Goal: Check status: Check status

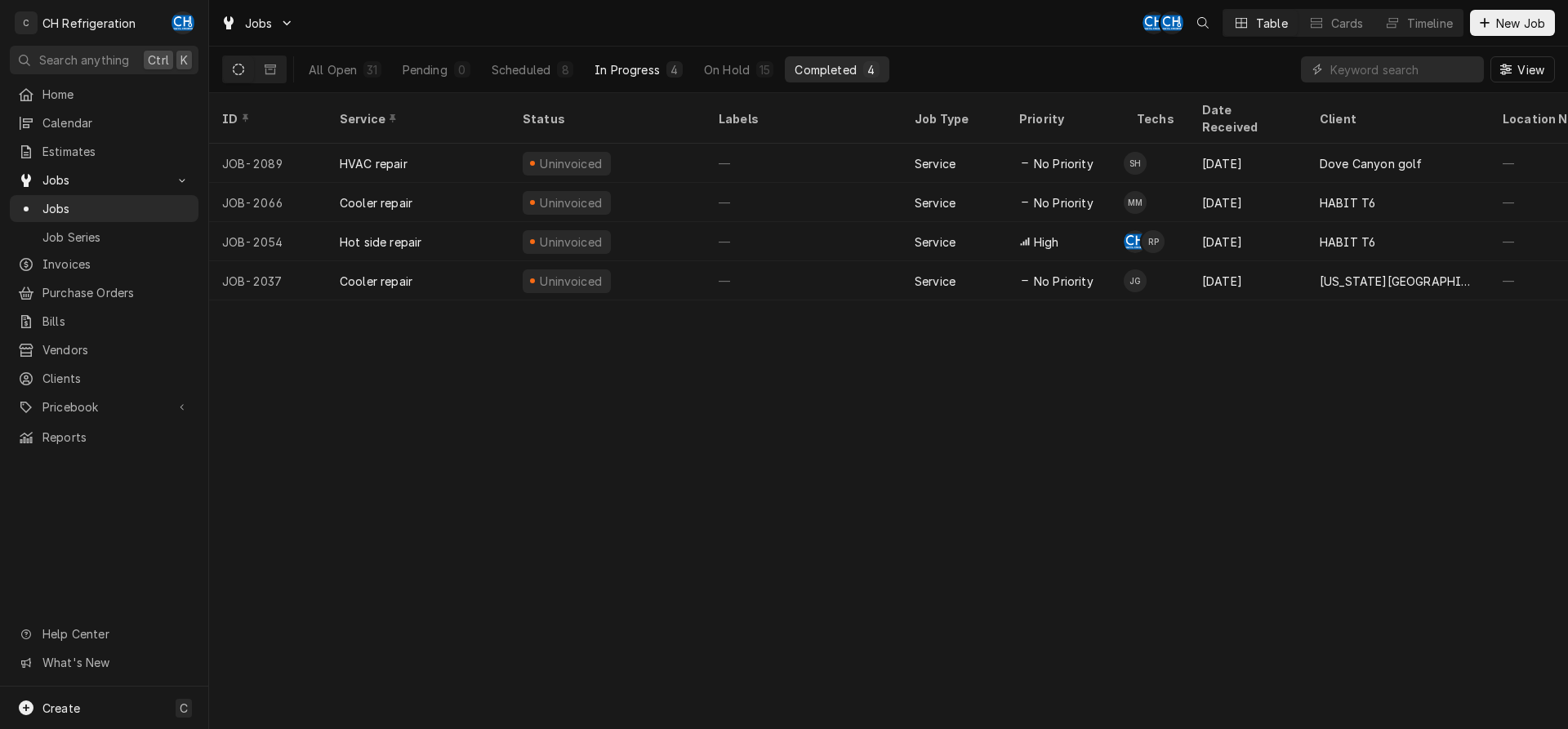
click at [617, 69] on div "In Progress" at bounding box center [628, 69] width 65 height 17
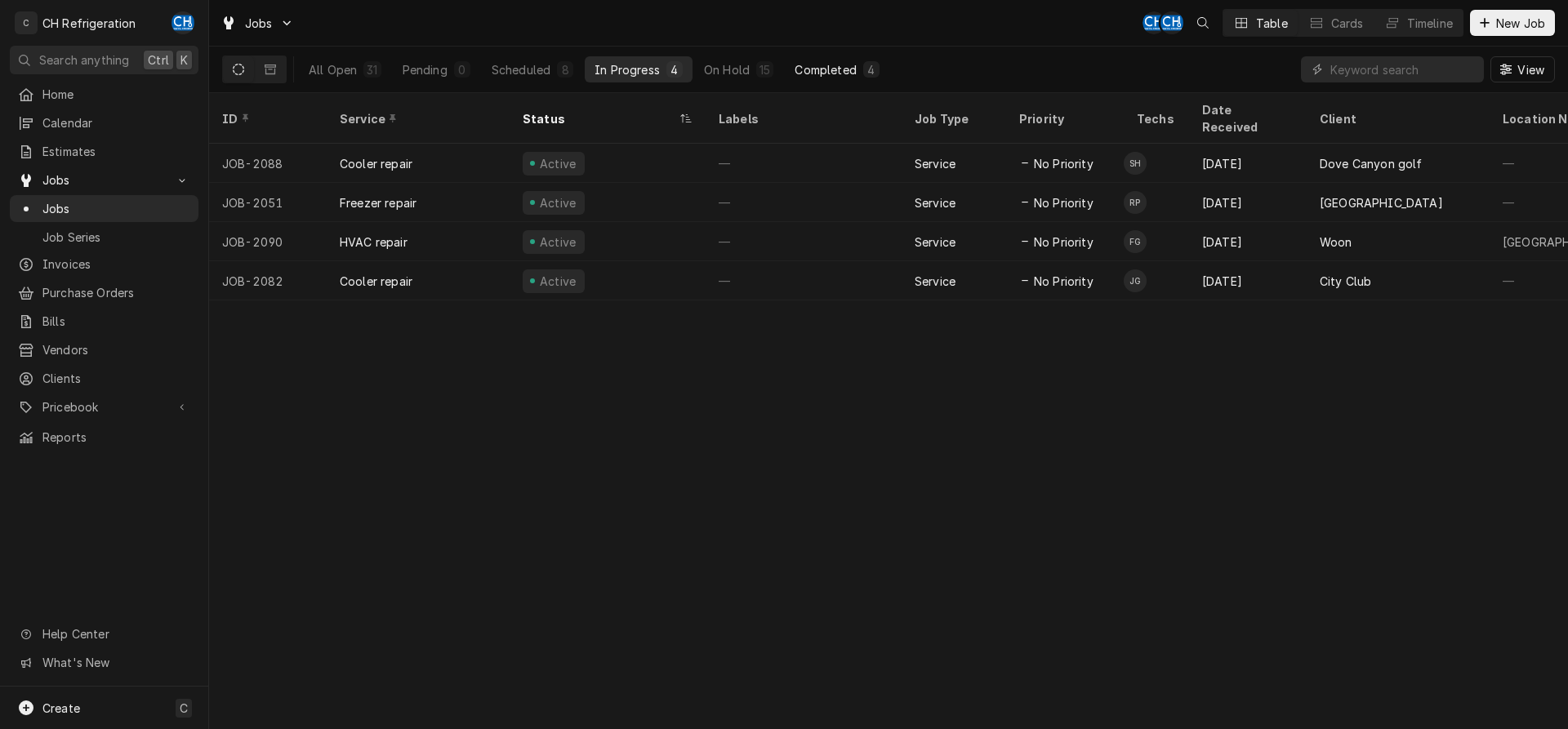
click at [823, 70] on div "Completed" at bounding box center [826, 69] width 61 height 17
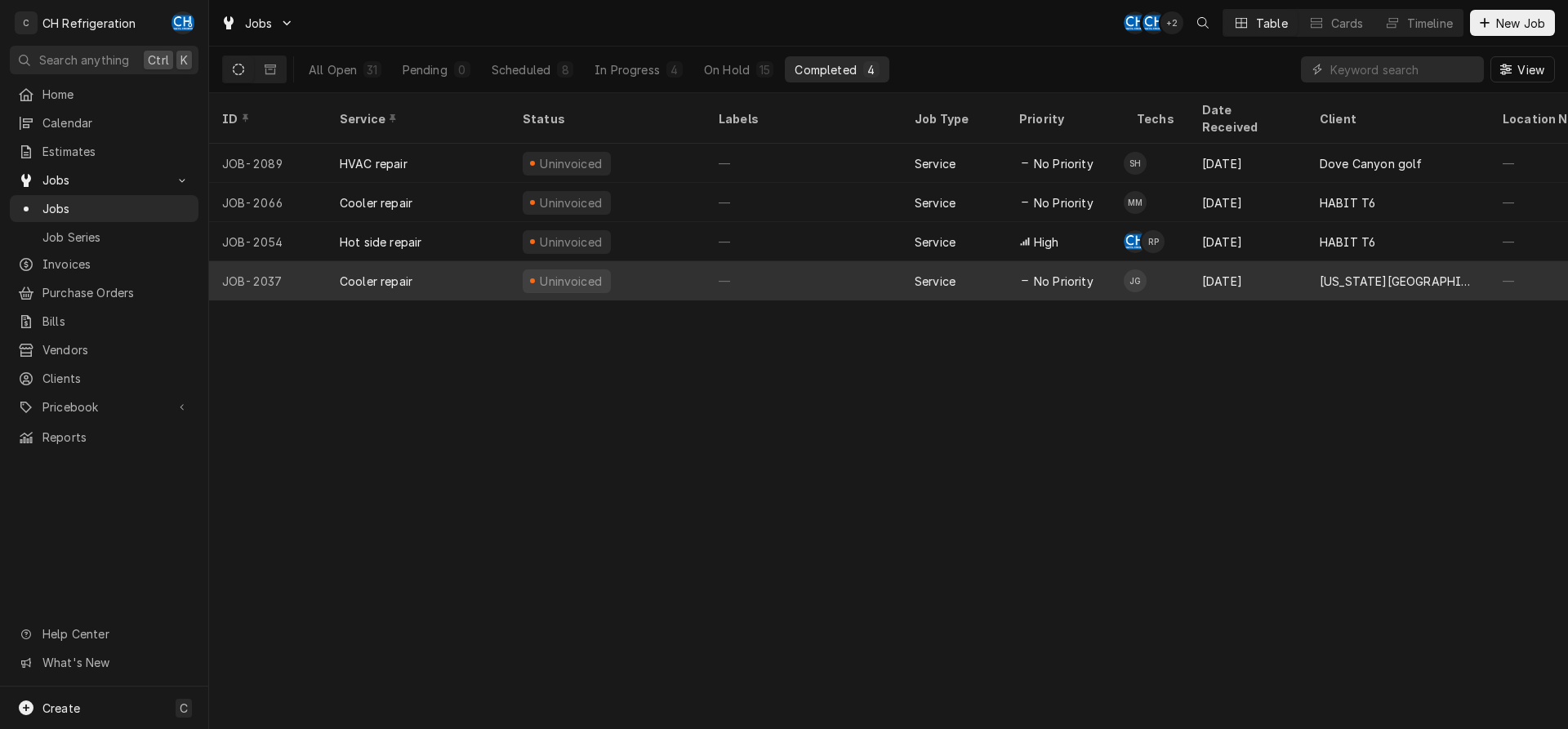
click at [832, 267] on div "—" at bounding box center [803, 281] width 196 height 39
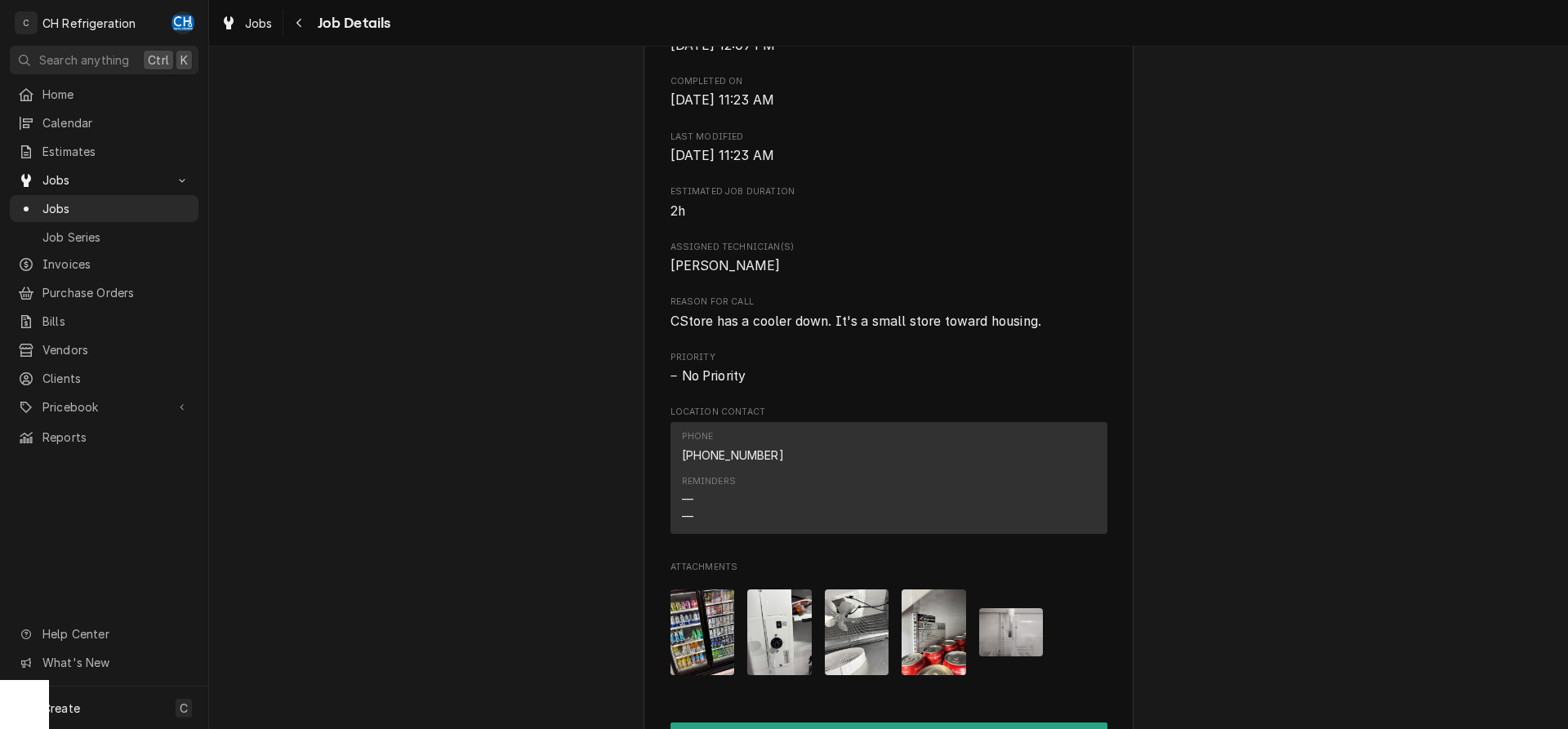
scroll to position [583, 0]
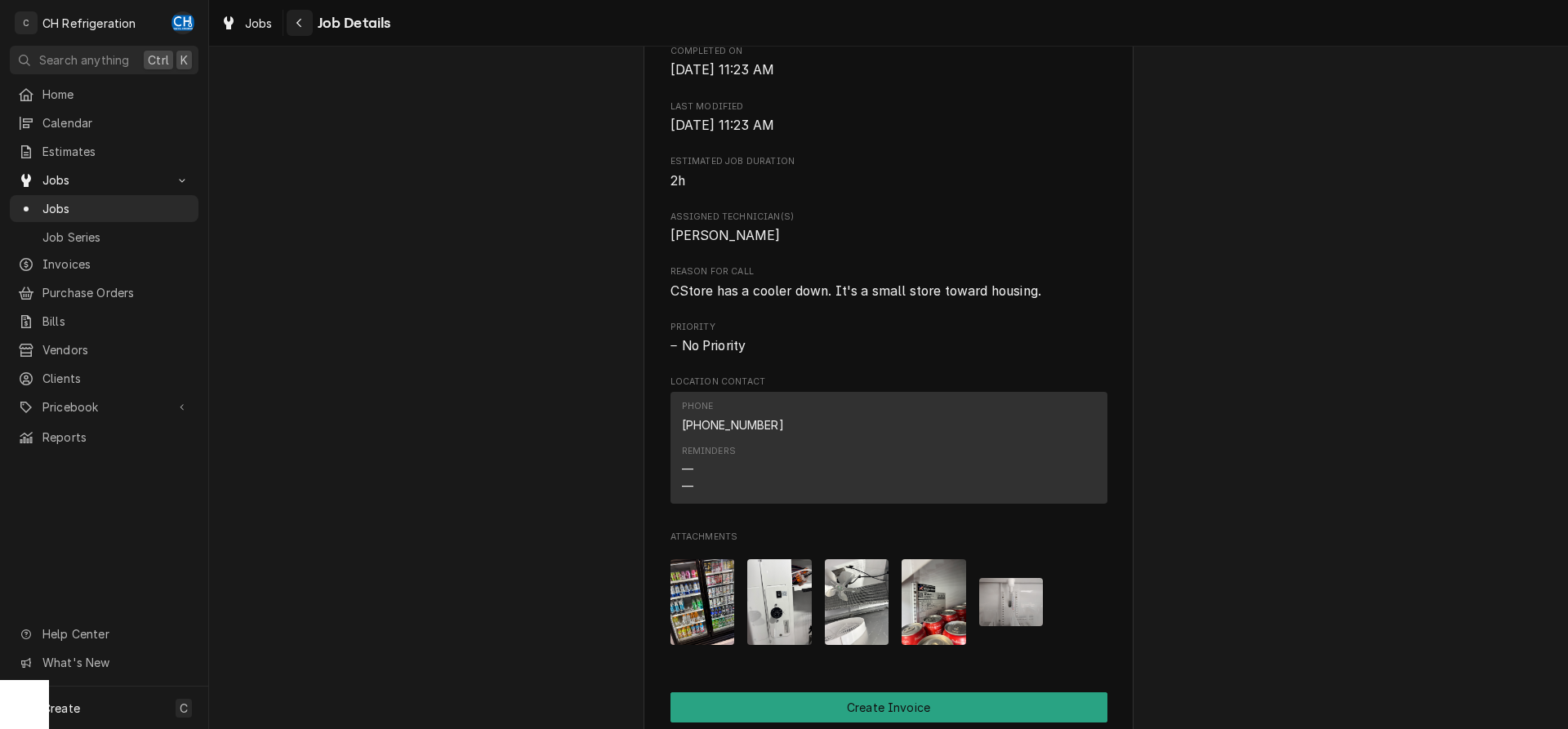
click at [308, 30] on button "Navigate back" at bounding box center [300, 23] width 26 height 26
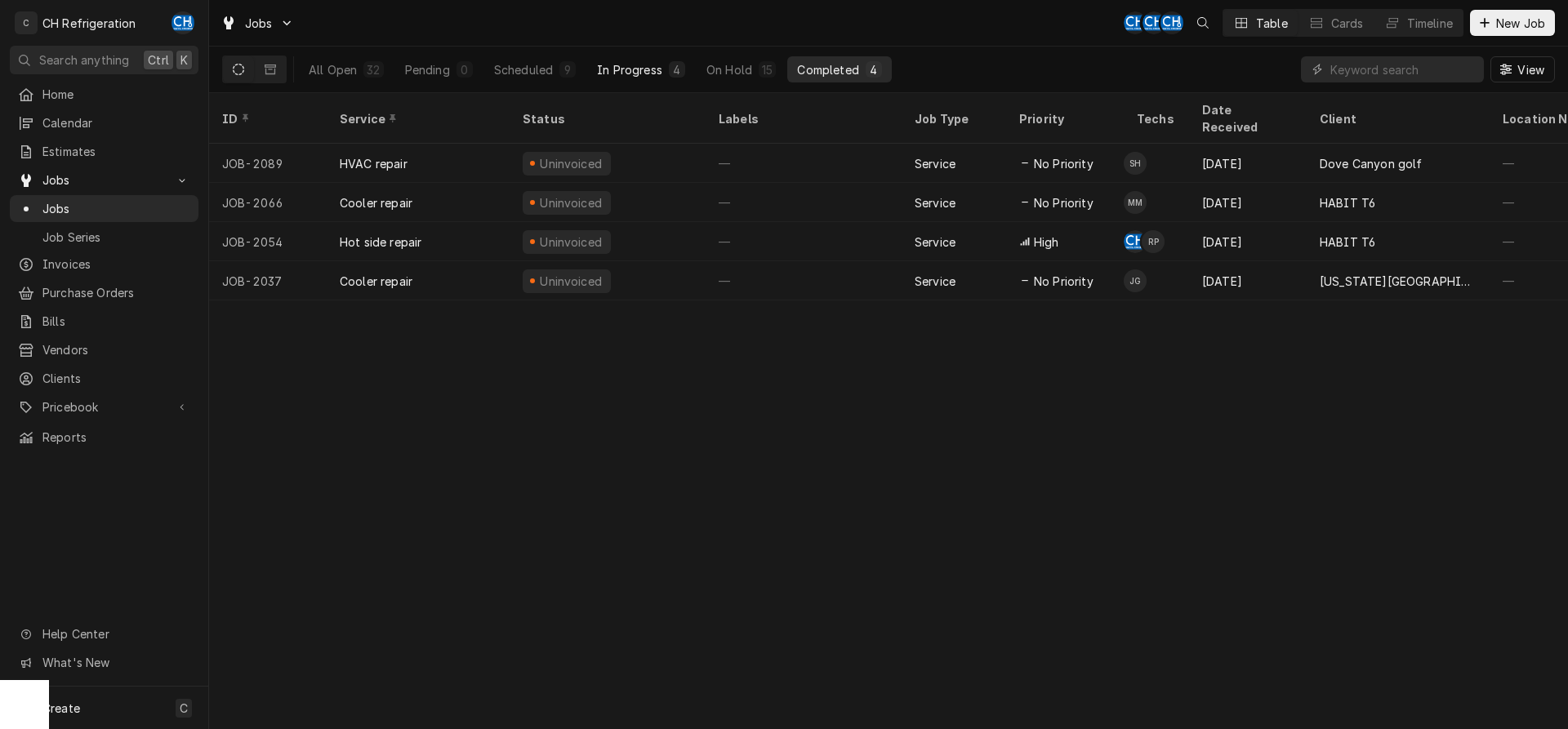
click at [645, 73] on div "In Progress" at bounding box center [630, 69] width 65 height 17
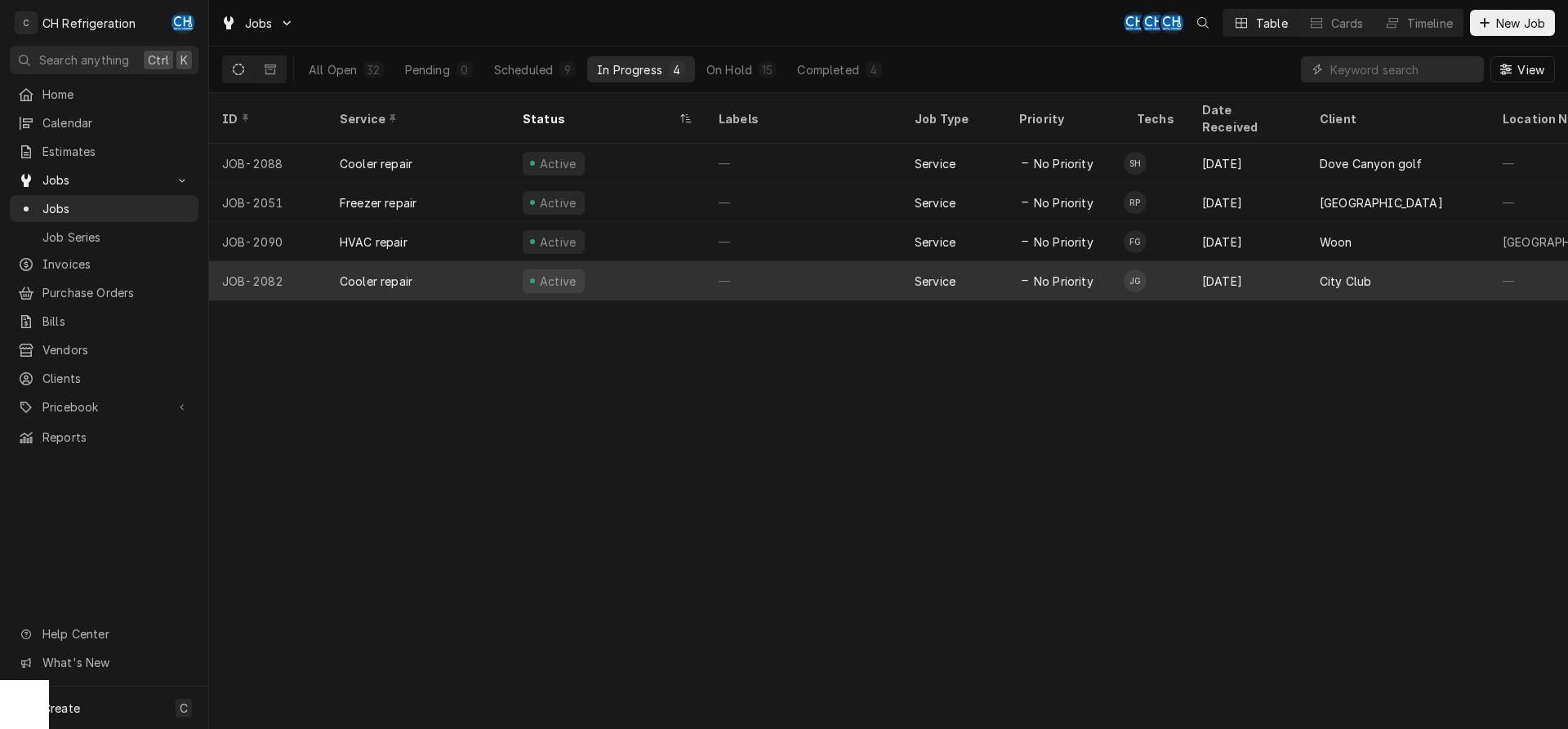
click at [837, 261] on div "—" at bounding box center [803, 281] width 196 height 39
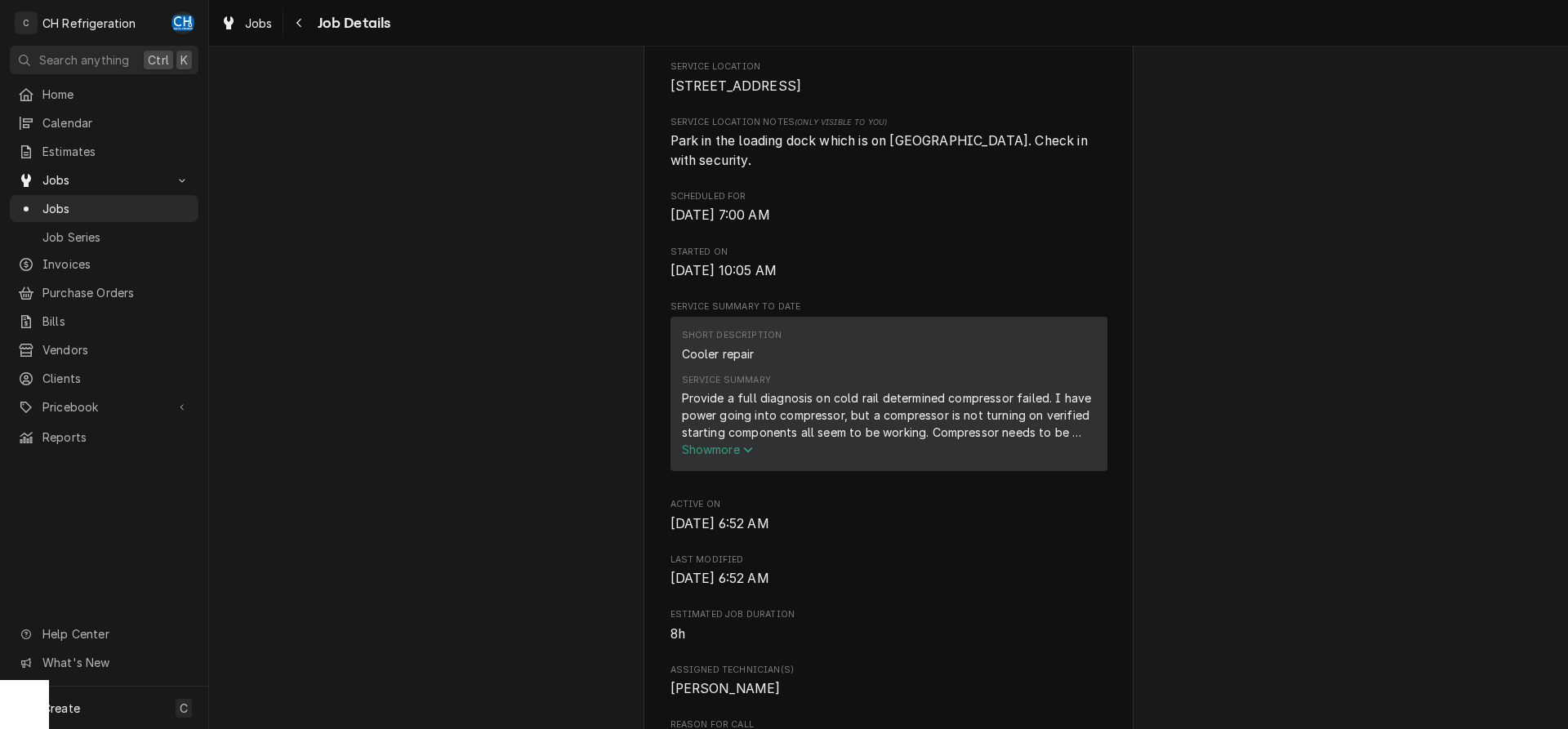
scroll to position [416, 0]
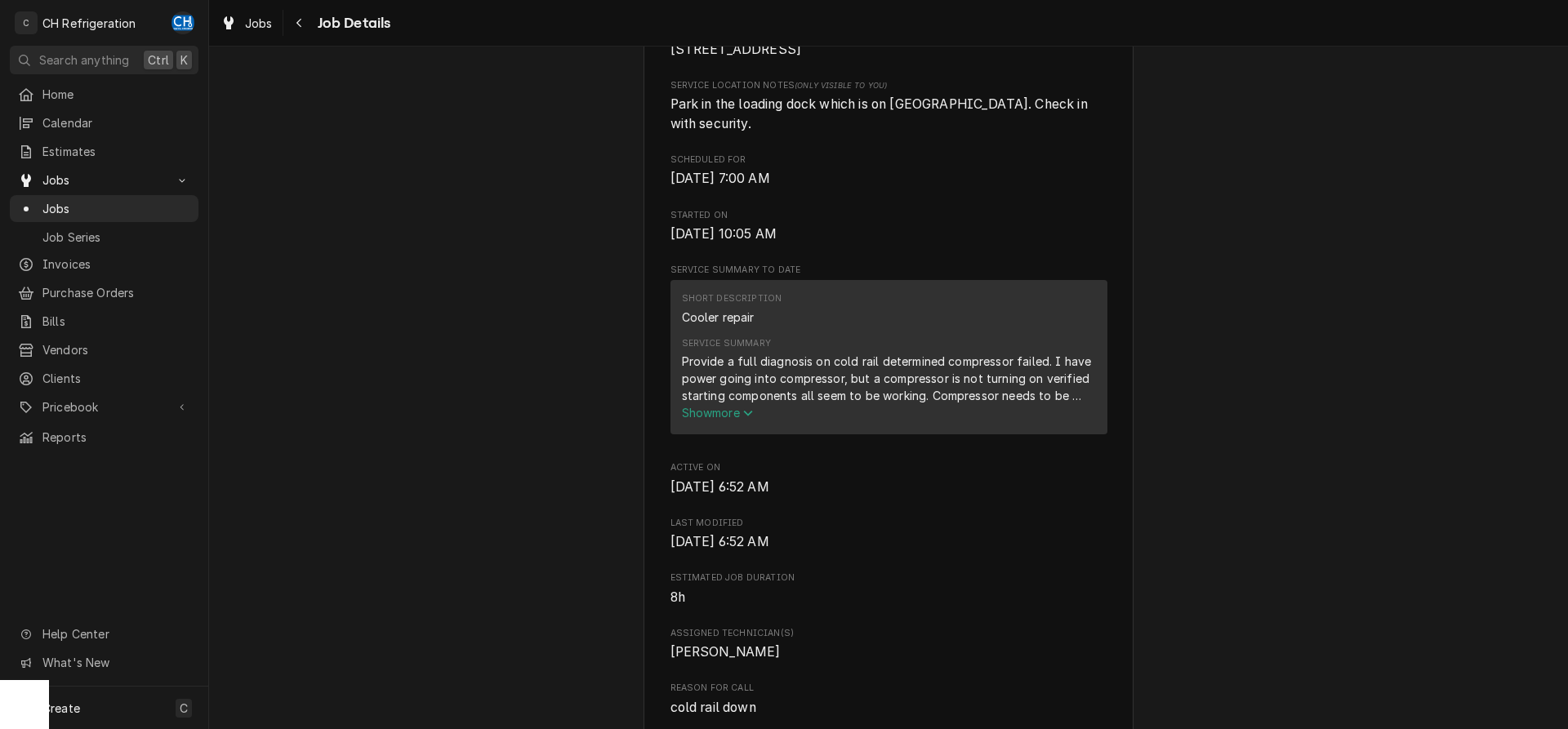
click at [738, 413] on span "Show more" at bounding box center [717, 412] width 72 height 14
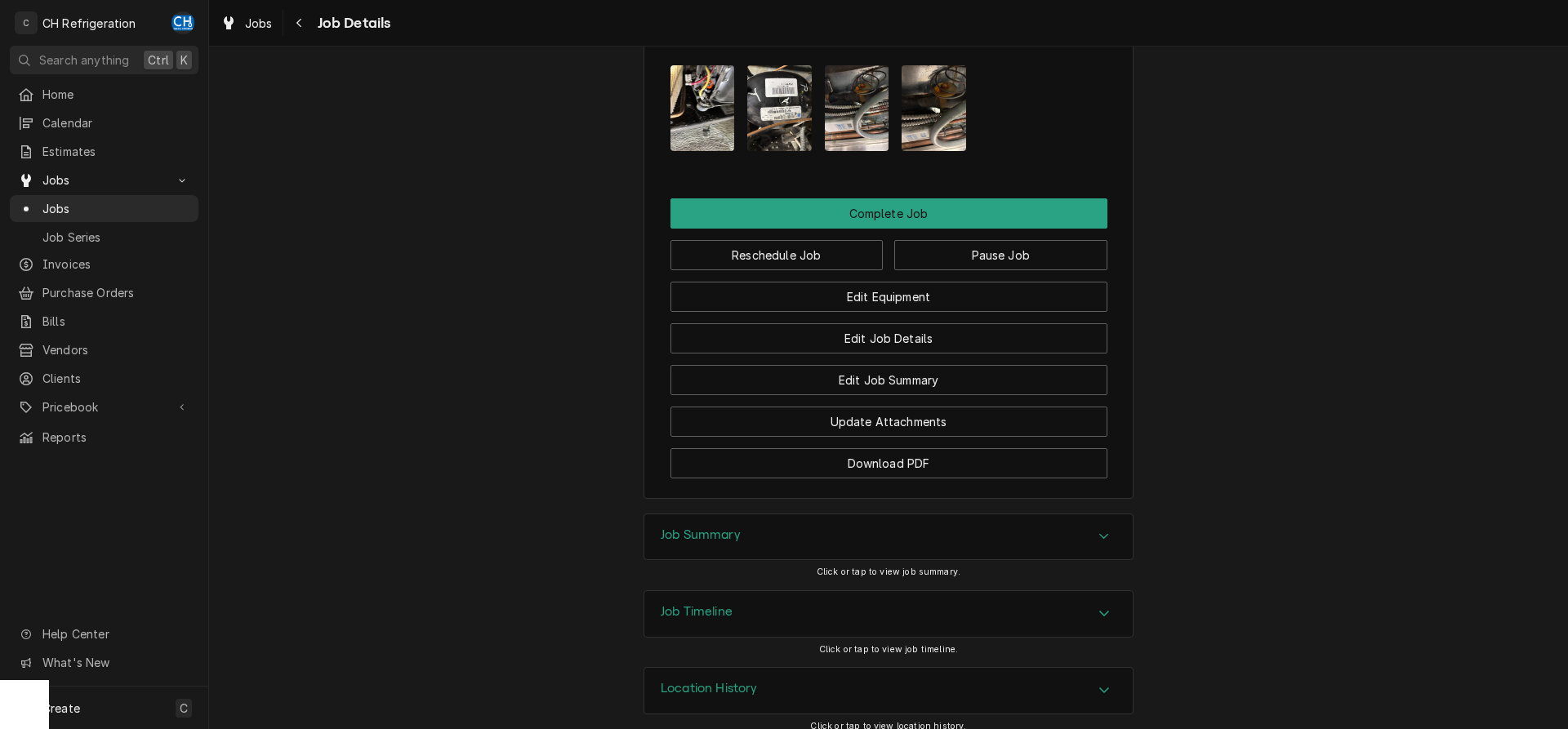
scroll to position [1417, 0]
click at [1101, 544] on div "Accordion Header" at bounding box center [1104, 537] width 25 height 20
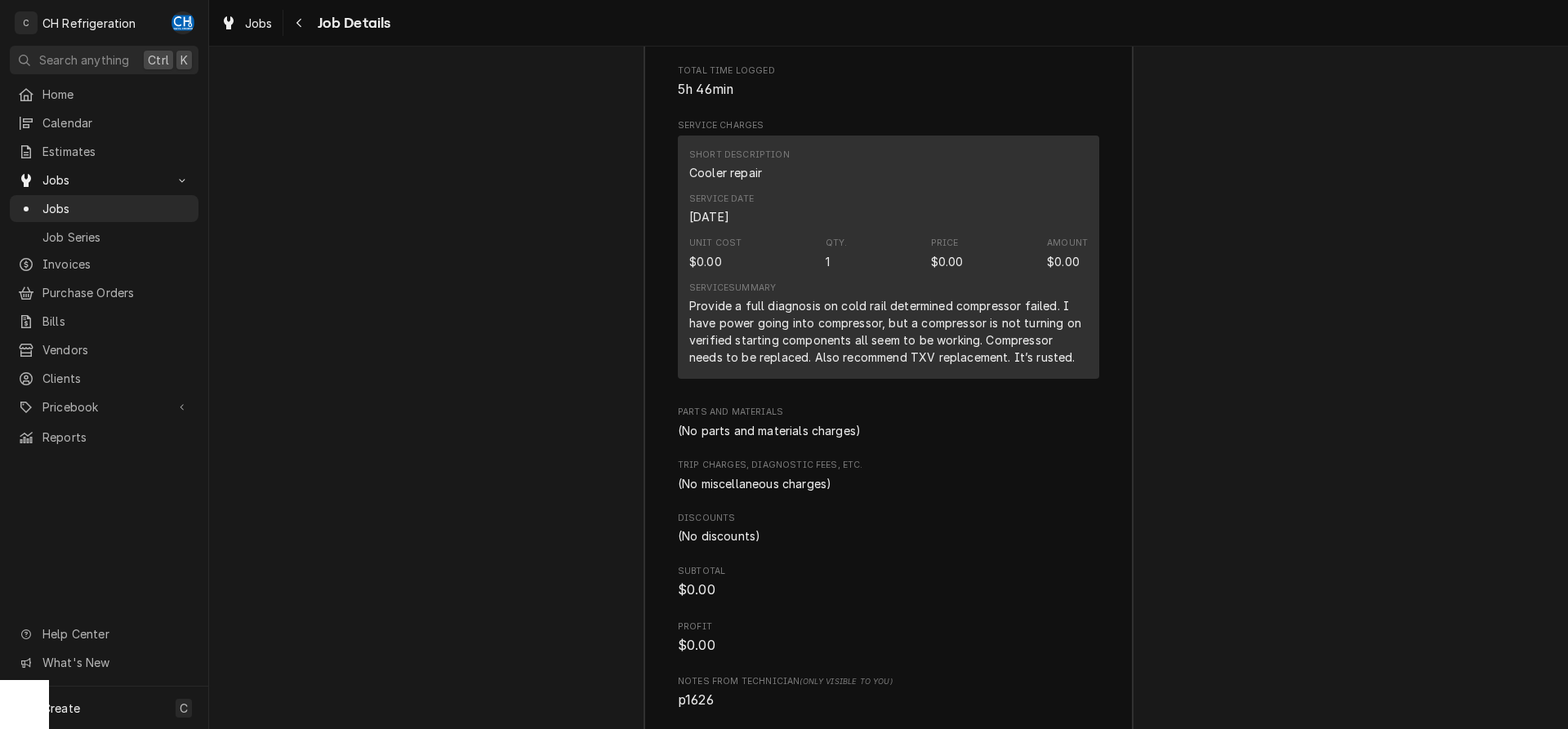
scroll to position [2249, 0]
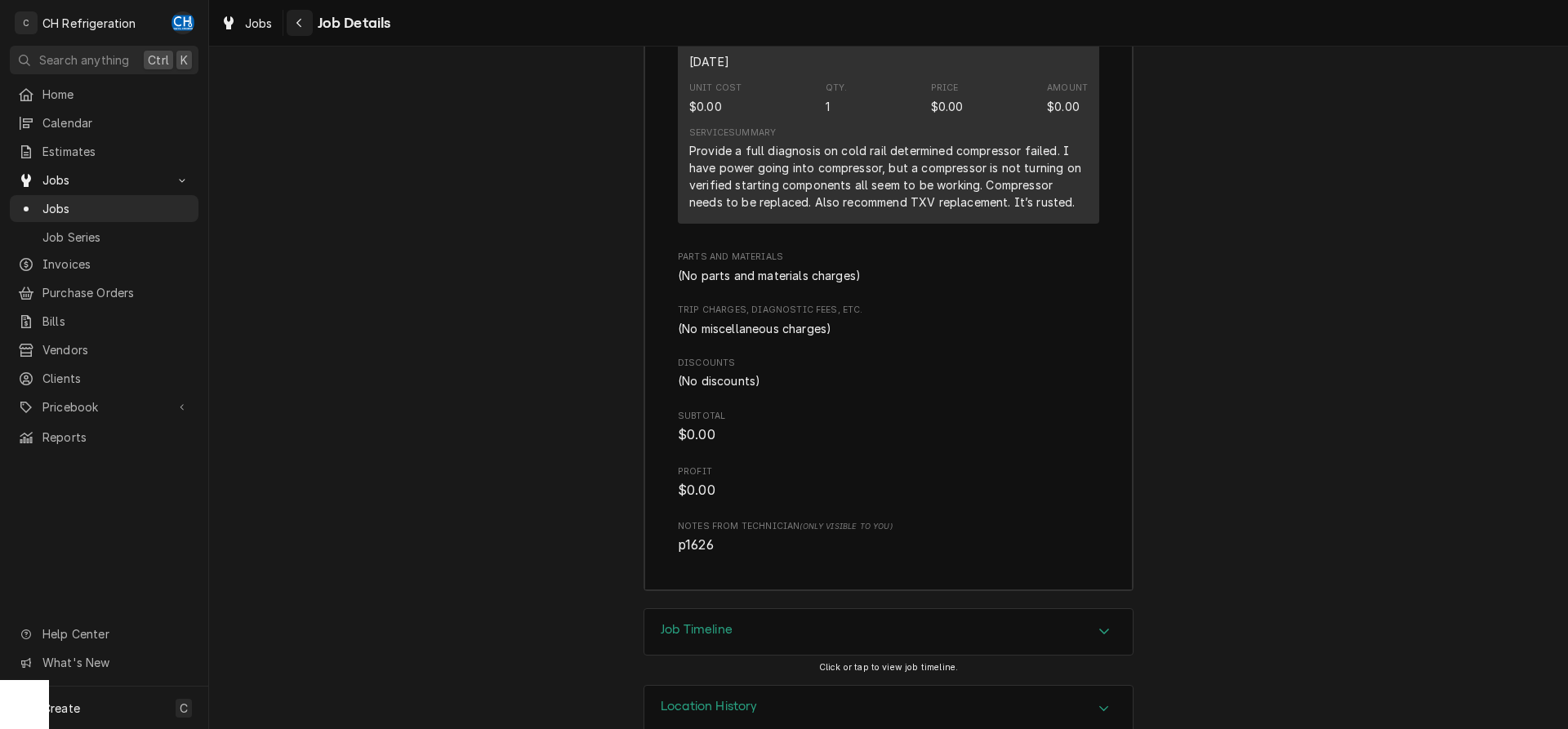
click at [304, 33] on button "Navigate back" at bounding box center [300, 23] width 26 height 26
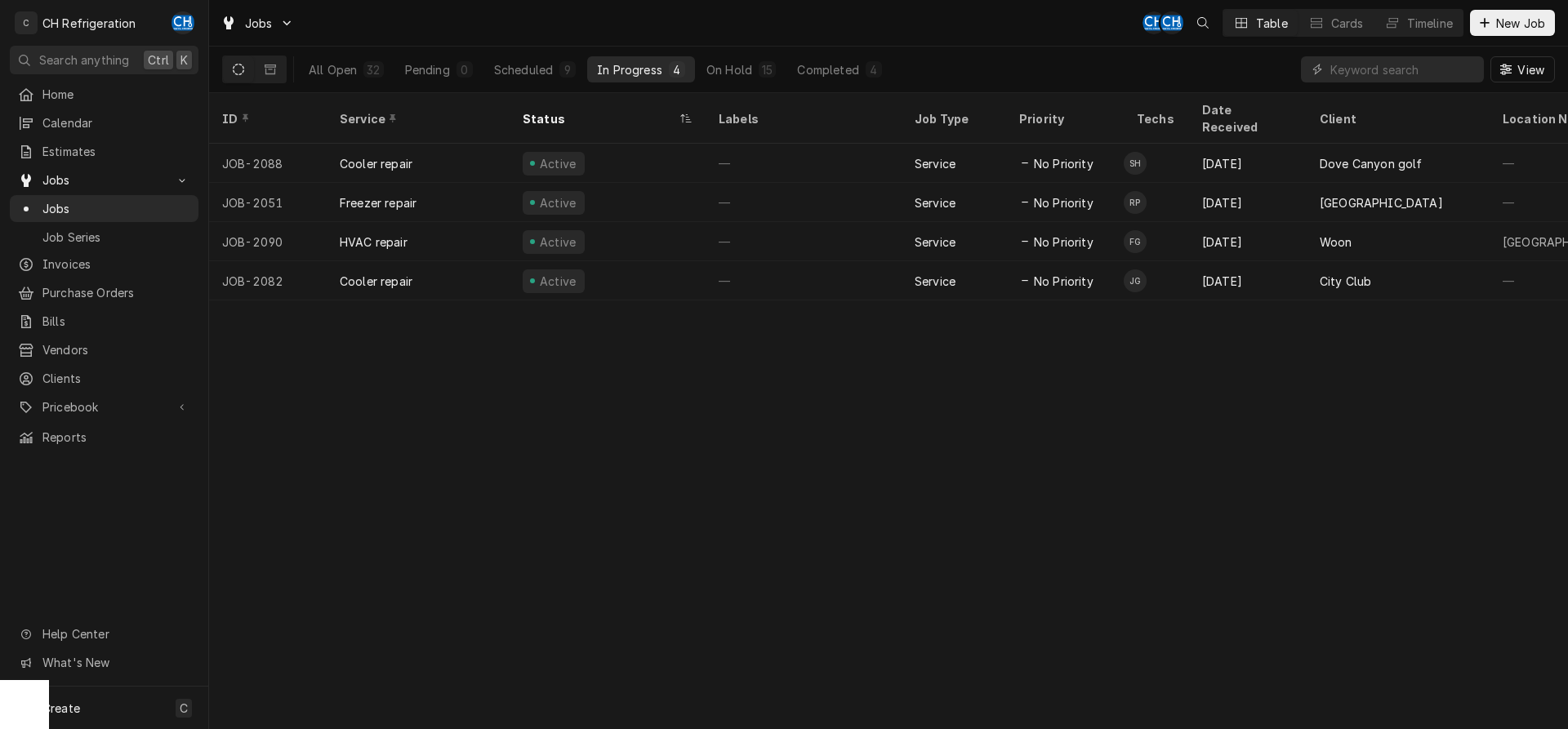
click at [782, 434] on div "ID Service Status Labels Job Type Priority Techs Date Received Client Location …" at bounding box center [889, 410] width 1360 height 636
